Goal: Task Accomplishment & Management: Manage account settings

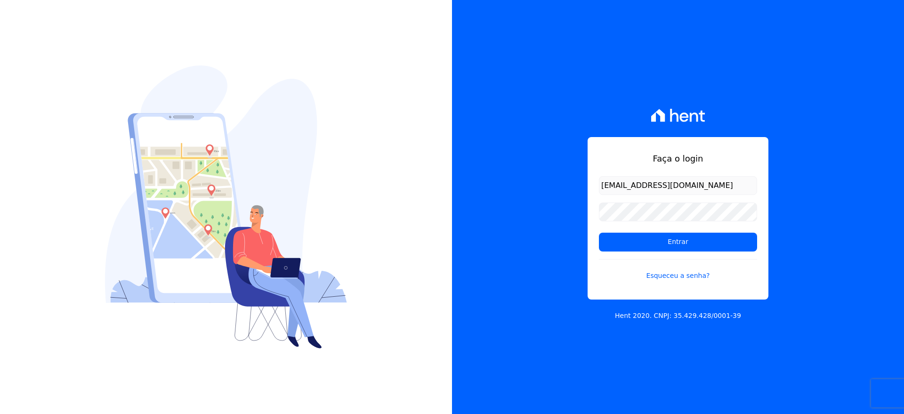
type input "[EMAIL_ADDRESS][DOMAIN_NAME]"
click at [652, 242] on input "Entrar" at bounding box center [678, 242] width 158 height 19
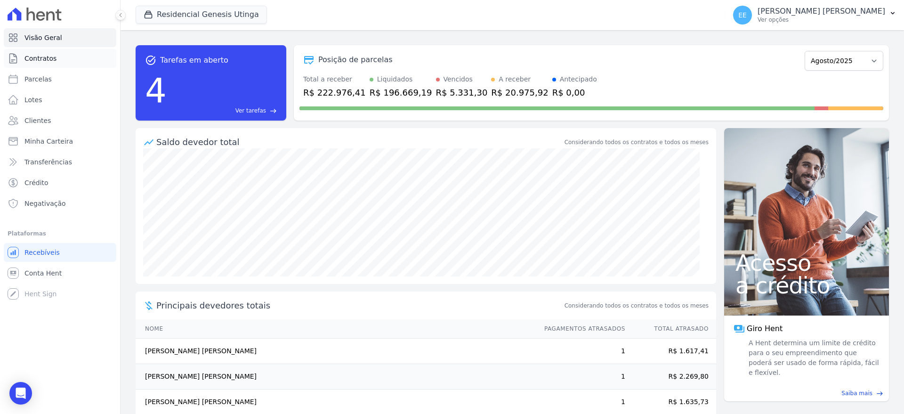
click at [43, 59] on span "Contratos" at bounding box center [40, 58] width 32 height 9
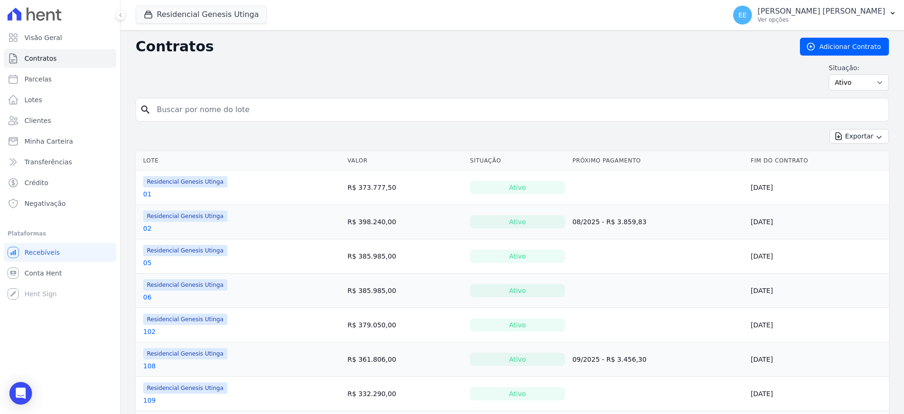
click at [183, 110] on input "search" at bounding box center [517, 109] width 733 height 19
type input "21"
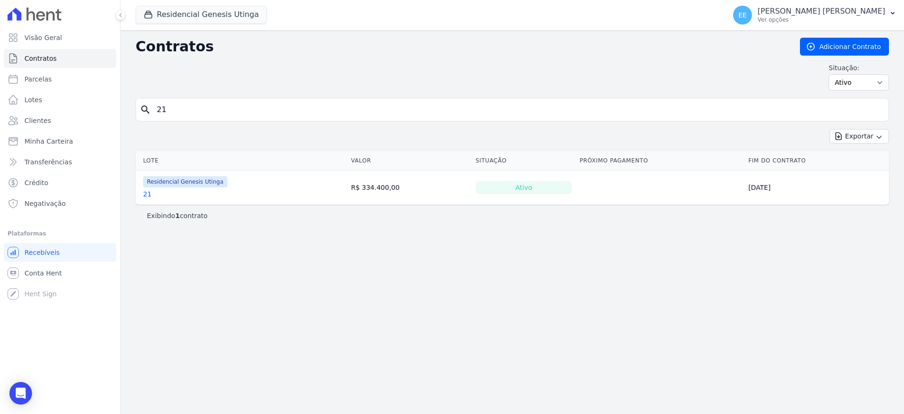
click at [183, 110] on input "21" at bounding box center [517, 109] width 733 height 19
type input "2"
type input "66"
click at [148, 194] on link "66" at bounding box center [147, 193] width 8 height 9
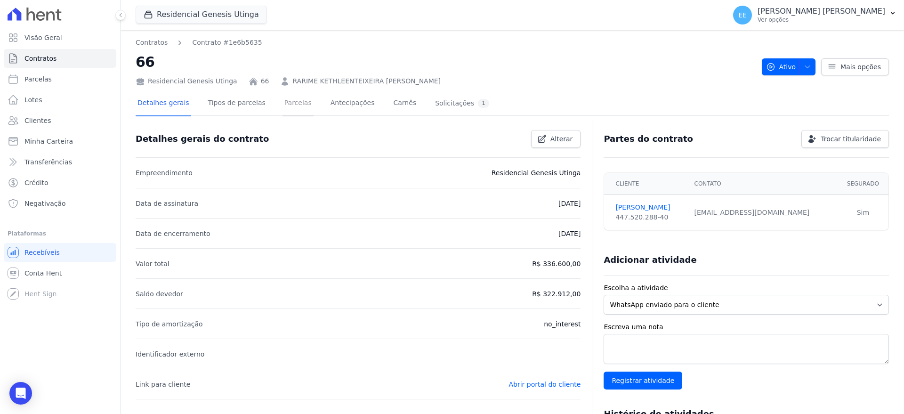
click at [293, 105] on link "Parcelas" at bounding box center [297, 103] width 31 height 25
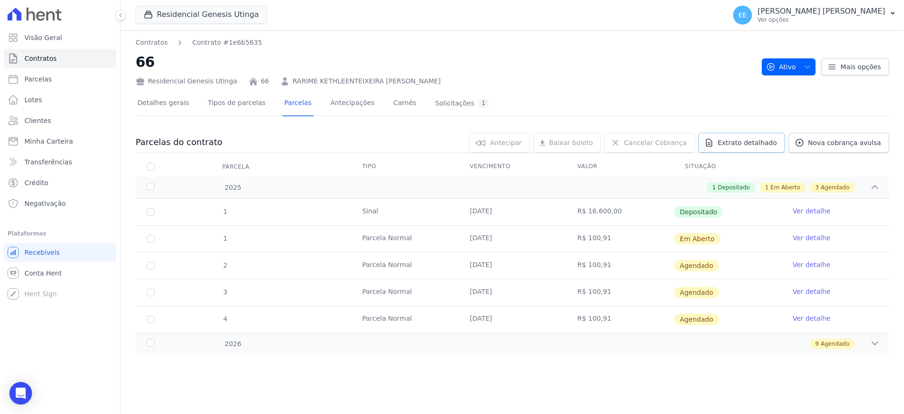
click at [747, 145] on span "Extrato detalhado" at bounding box center [746, 142] width 59 height 9
click at [873, 146] on span "Exportar PDF" at bounding box center [873, 142] width 49 height 9
click at [64, 55] on link "Contratos" at bounding box center [60, 58] width 113 height 19
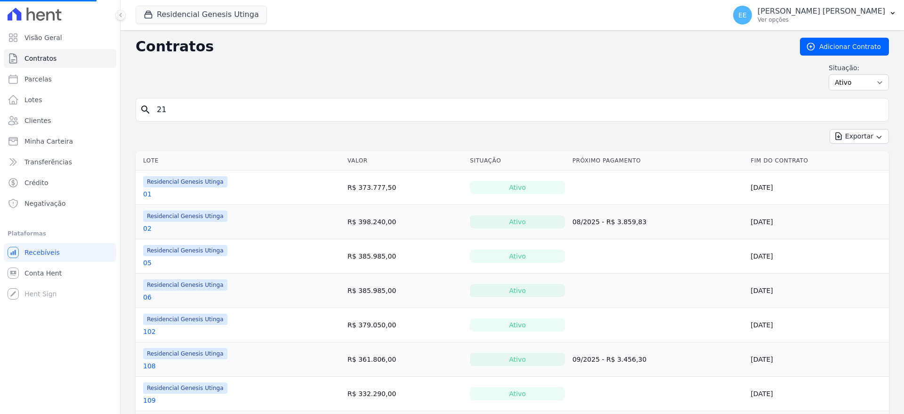
click at [177, 108] on input "21" at bounding box center [517, 109] width 733 height 19
click at [177, 108] on input "search" at bounding box center [517, 109] width 733 height 19
type input "78"
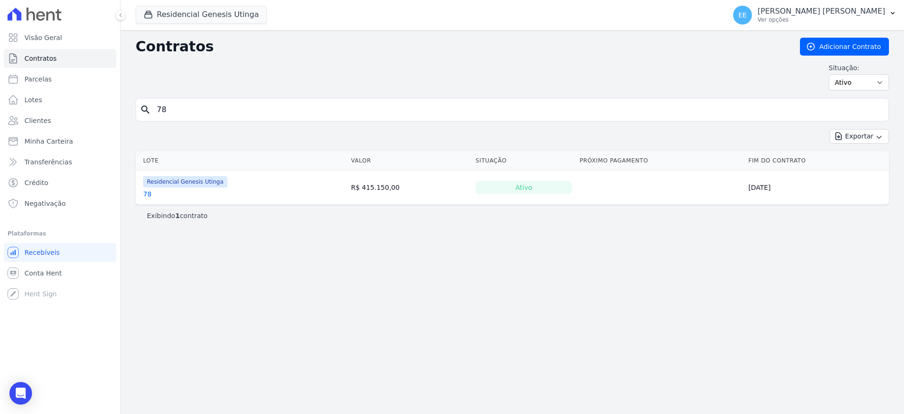
click at [149, 196] on link "78" at bounding box center [147, 193] width 8 height 9
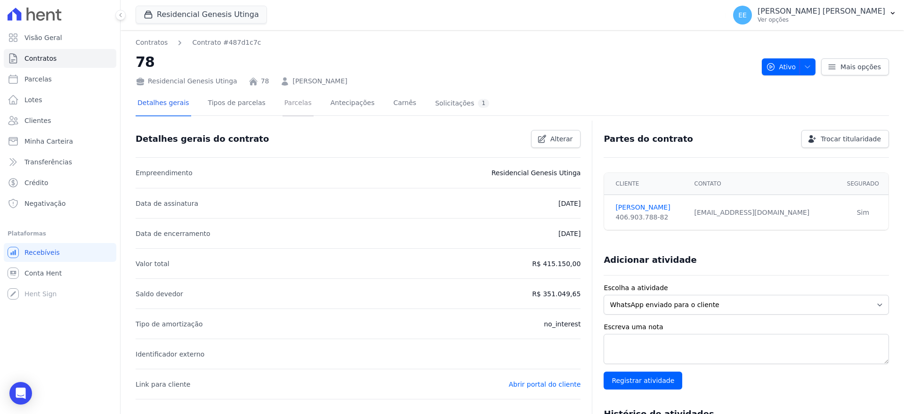
click at [289, 102] on link "Parcelas" at bounding box center [297, 103] width 31 height 25
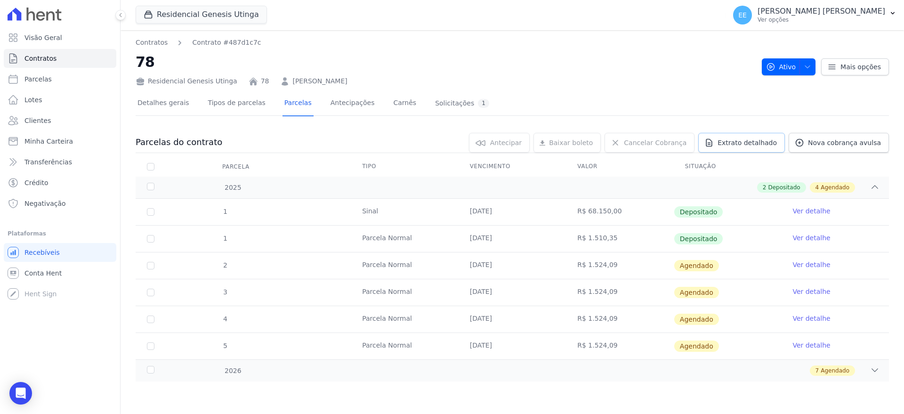
click at [757, 143] on span "Extrato detalhado" at bounding box center [746, 142] width 59 height 9
click at [870, 144] on span "Exportar PDF" at bounding box center [873, 142] width 49 height 9
